Goal: Navigation & Orientation: Find specific page/section

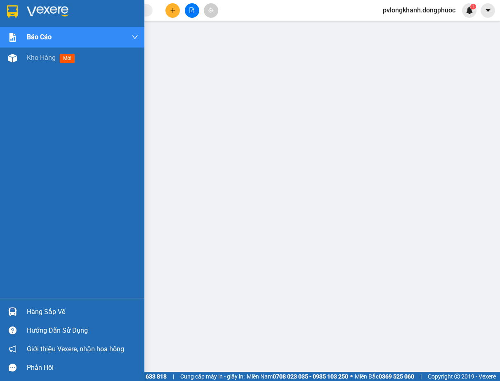
click at [47, 313] on div "Hàng sắp về" at bounding box center [82, 312] width 111 height 12
click at [47, 313] on body "Kết quả tìm kiếm ( 0 ) Bộ lọc No Data pvlongkhanh.dongphuoc 1 Báo cáo Mẫu 1: Bá…" at bounding box center [250, 190] width 500 height 381
click at [45, 54] on span "Kho hàng" at bounding box center [41, 58] width 29 height 8
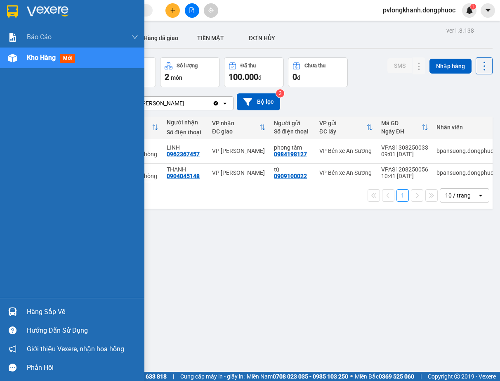
click at [47, 309] on div "Hàng sắp về" at bounding box center [82, 312] width 111 height 12
click at [16, 232] on div "Báo cáo Mẫu 1: Báo cáo dòng tiền Mẫu 1: Báo cáo dòng tiền theo nhân viên Mẫu 1:…" at bounding box center [72, 190] width 145 height 381
click at [16, 232] on div "Báo cáo Mẫu 1: Báo cáo dòng tiền Mẫu 1: Báo cáo dòng tiền theo nhân viên Mẫu 1:…" at bounding box center [72, 162] width 145 height 271
